Goal: Transaction & Acquisition: Purchase product/service

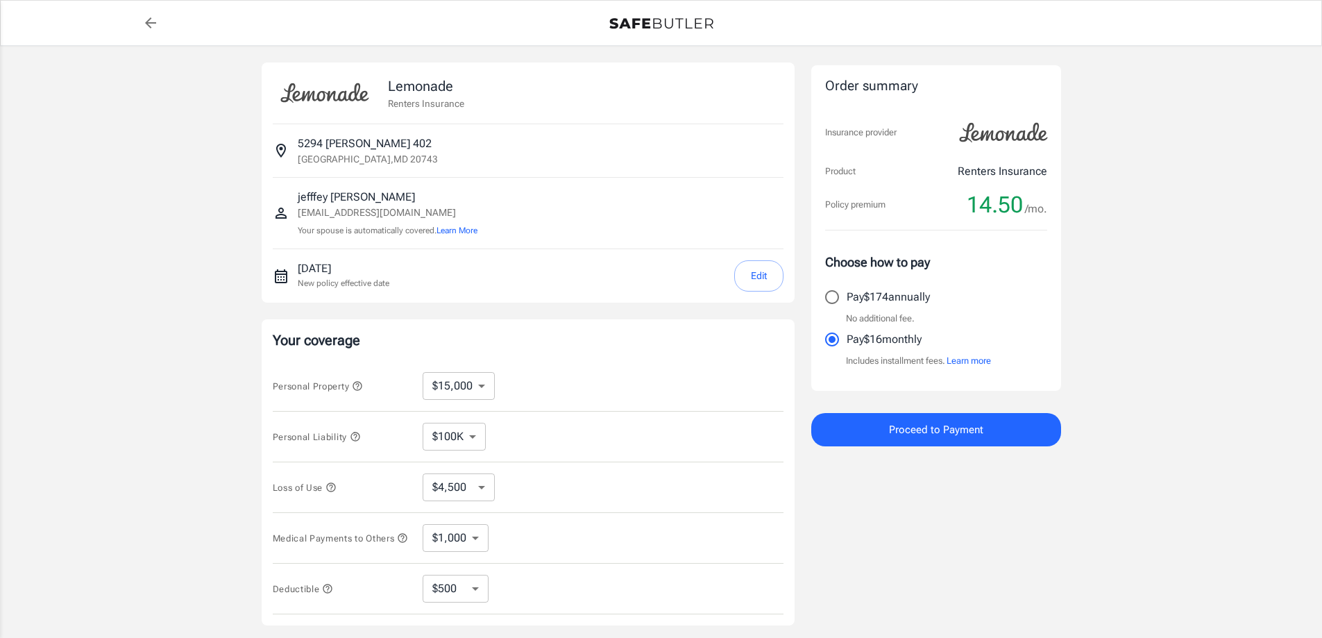
select select "15000"
select select "500"
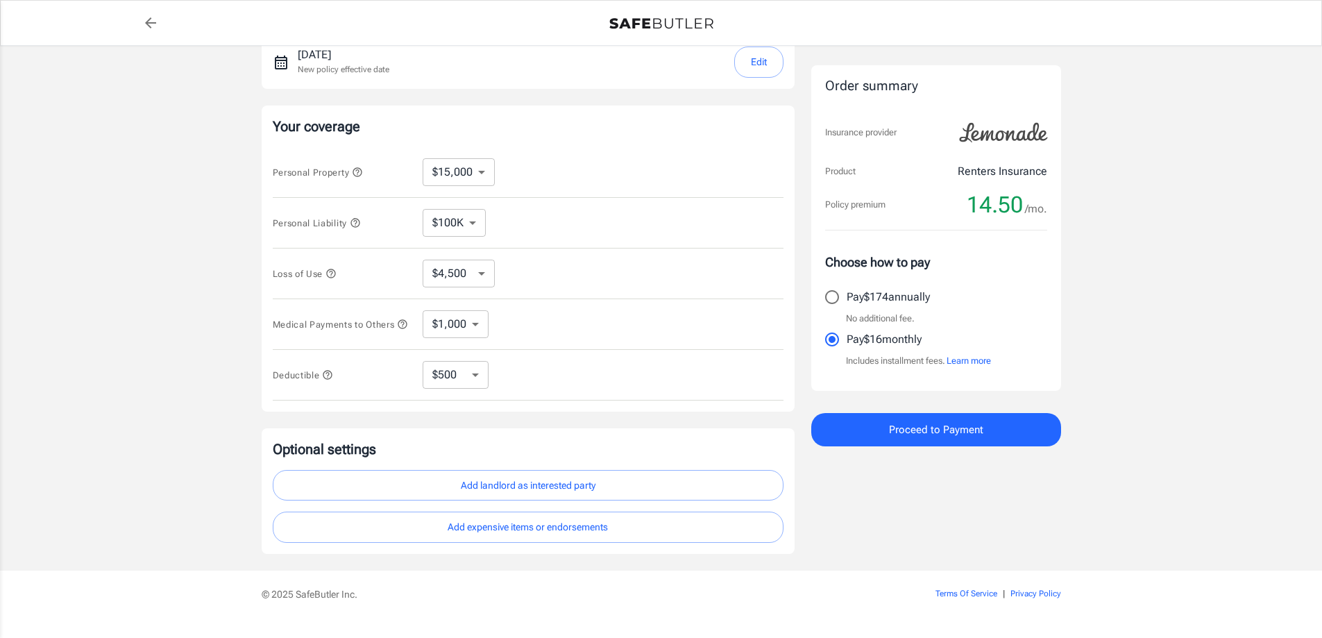
scroll to position [180, 0]
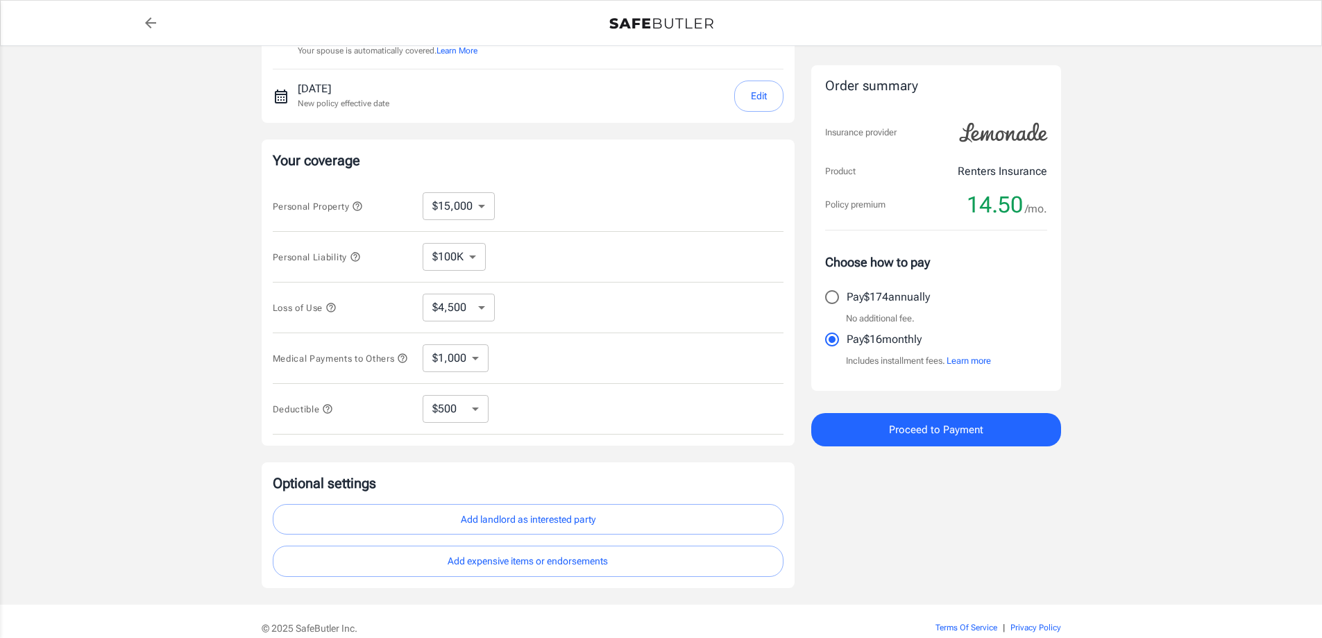
click at [922, 431] on span "Proceed to Payment" at bounding box center [936, 430] width 94 height 18
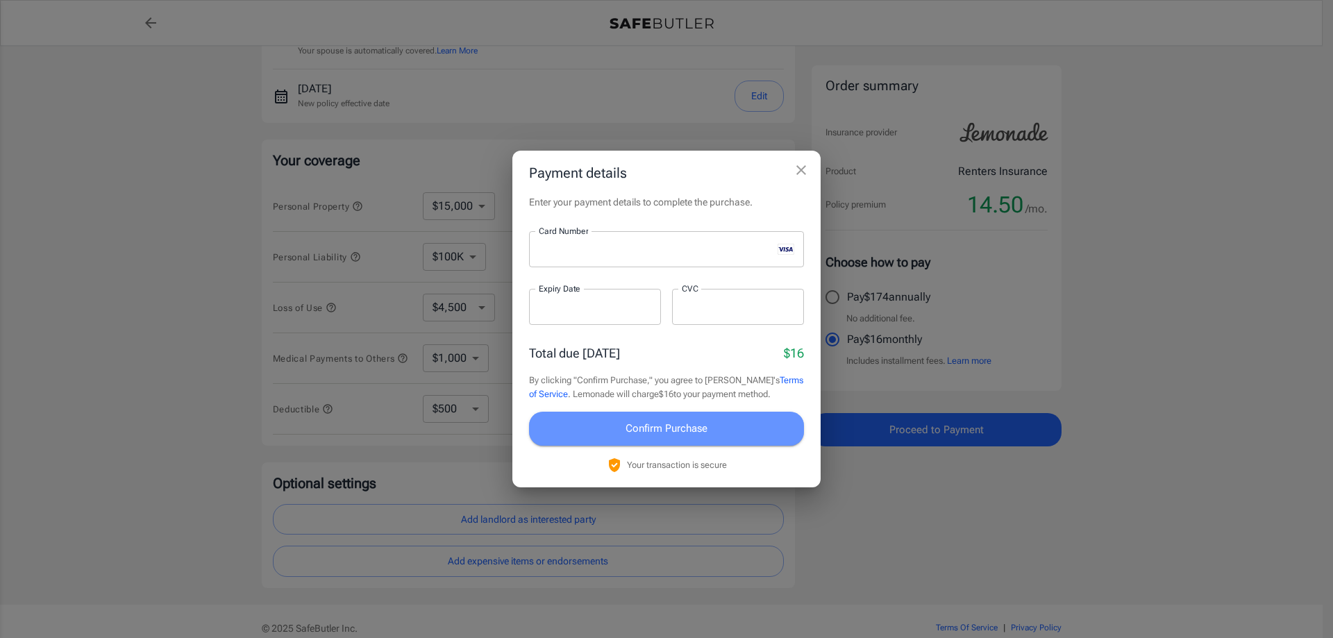
click at [659, 428] on span "Confirm Purchase" at bounding box center [666, 428] width 82 height 18
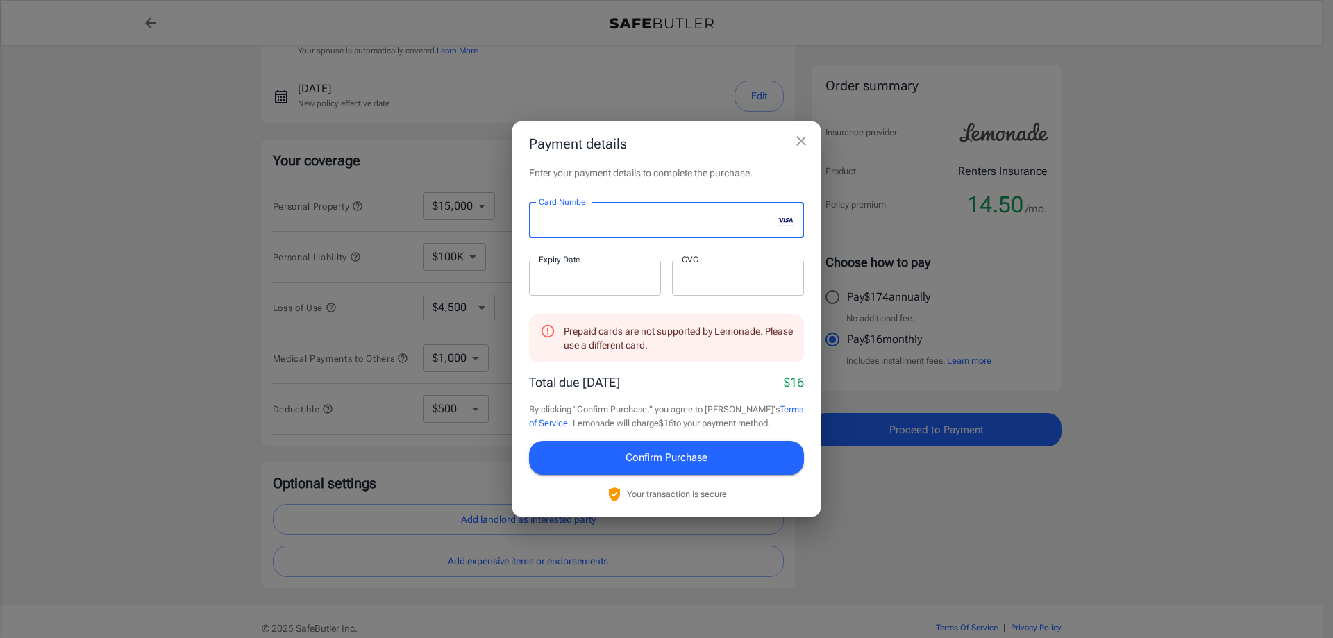
click at [625, 289] on div at bounding box center [595, 278] width 132 height 36
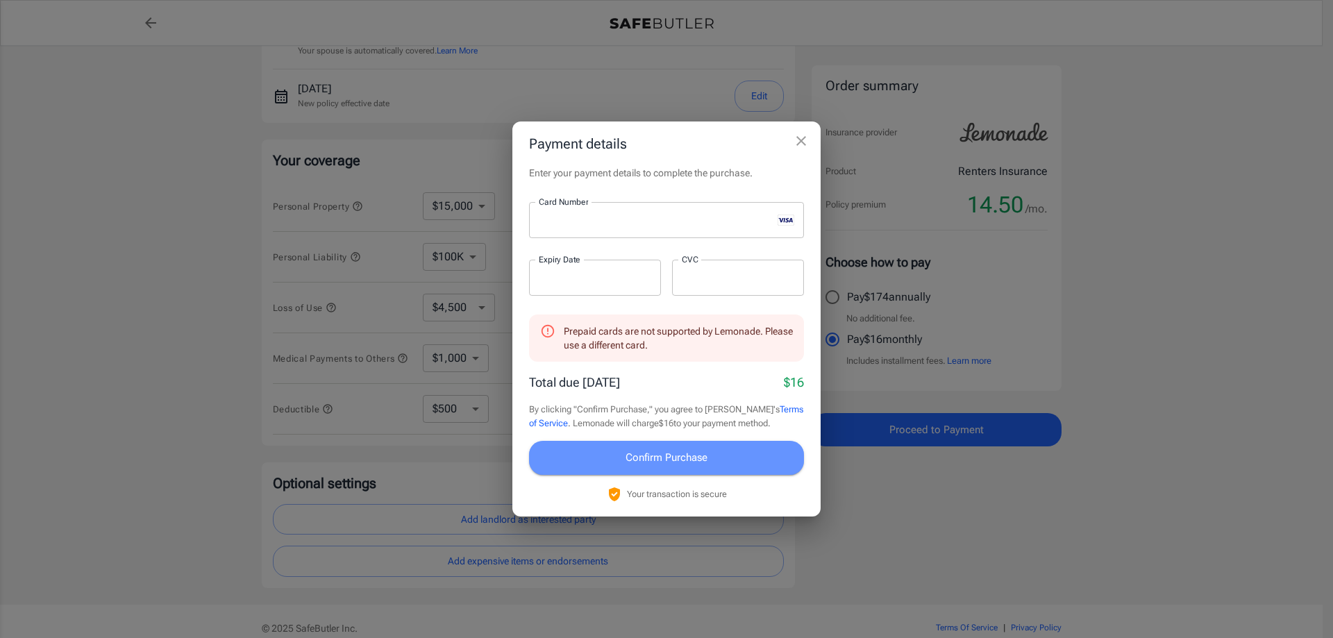
click at [672, 456] on span "Confirm Purchase" at bounding box center [666, 457] width 82 height 18
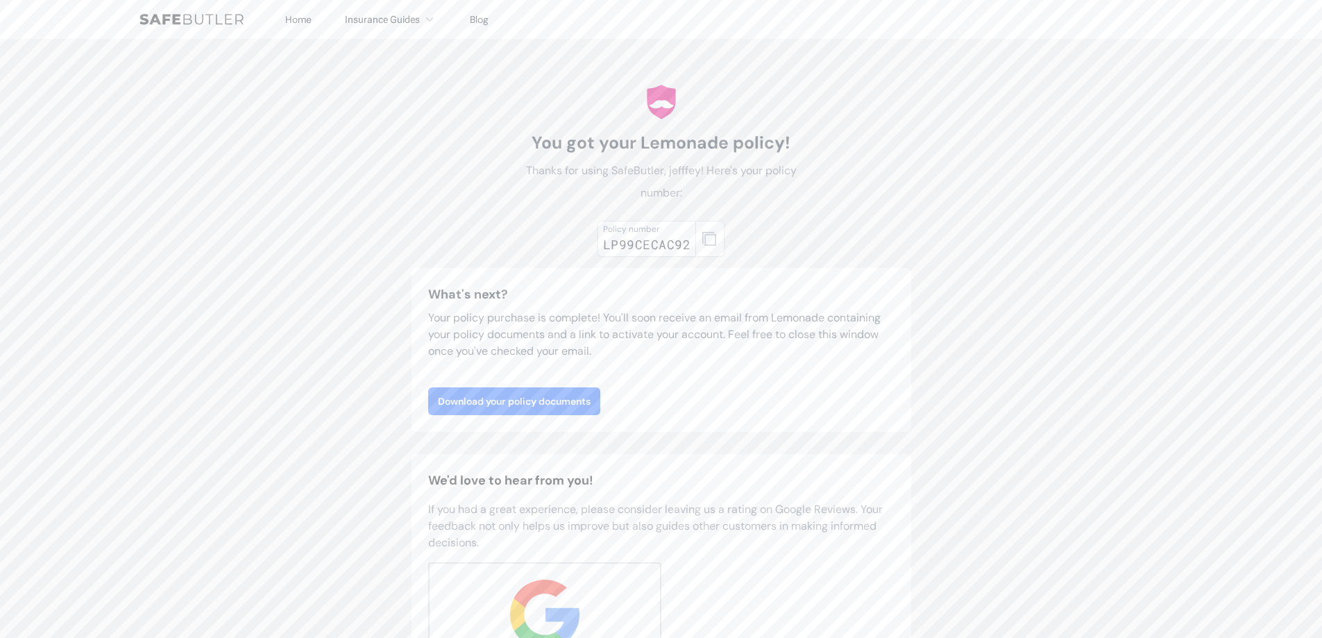
click at [551, 395] on link "Download your policy documents" at bounding box center [514, 401] width 172 height 28
